Goal: Check status

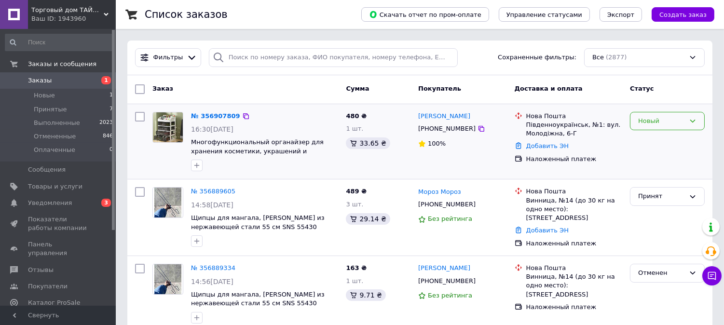
click at [645, 118] on div "Новый" at bounding box center [661, 121] width 47 height 10
click at [647, 135] on li "Принят" at bounding box center [667, 141] width 74 height 18
click at [214, 114] on link "№ 356907809" at bounding box center [215, 115] width 49 height 7
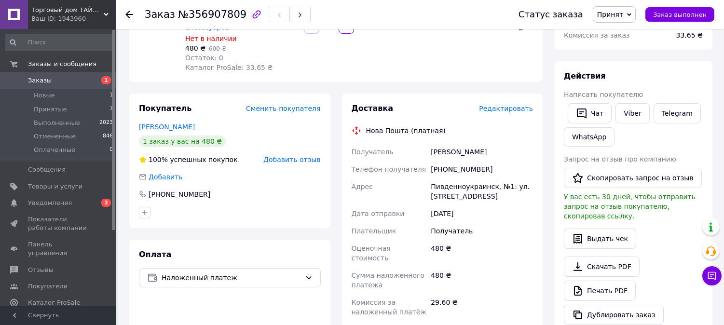
scroll to position [133, 0]
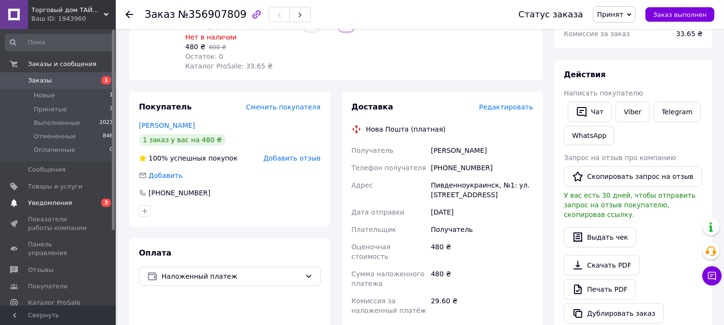
click at [85, 200] on span "Уведомления" at bounding box center [58, 203] width 61 height 9
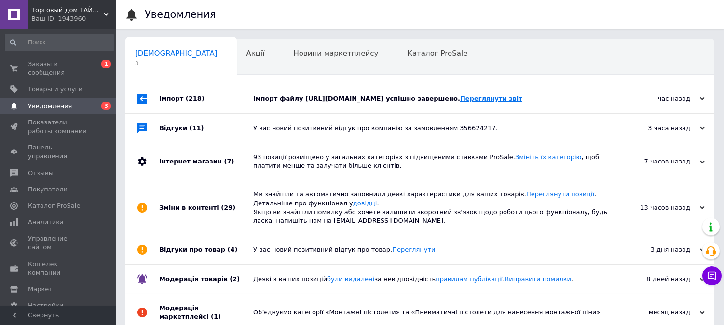
click at [460, 102] on link "Переглянути звіт" at bounding box center [491, 98] width 62 height 7
